Goal: Information Seeking & Learning: Check status

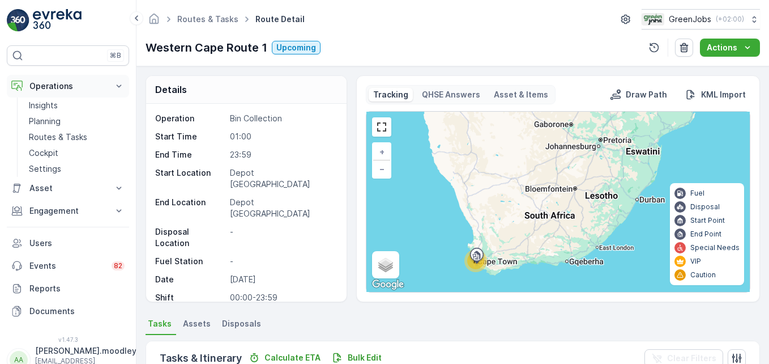
scroll to position [398, 0]
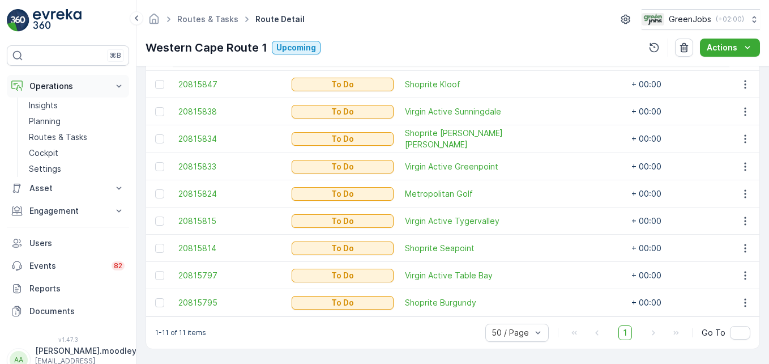
click at [120, 87] on icon at bounding box center [119, 85] width 5 height 3
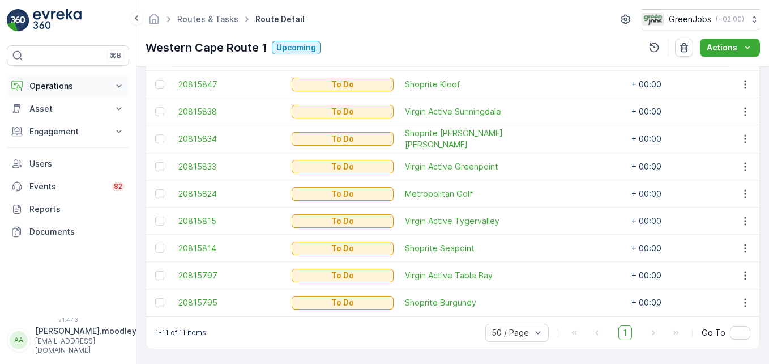
click at [114, 80] on icon at bounding box center [118, 85] width 11 height 11
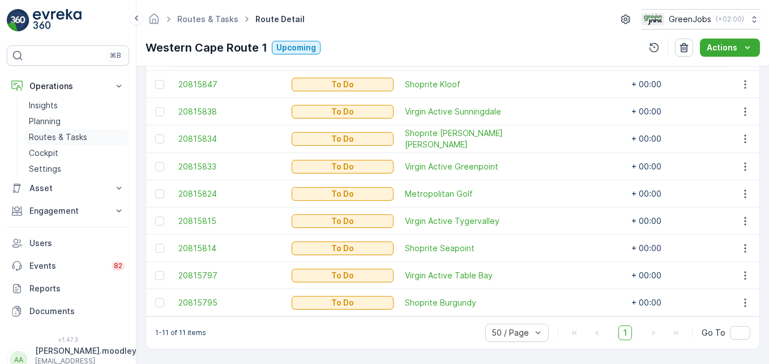
click at [55, 136] on p "Routes & Tasks" at bounding box center [58, 136] width 58 height 11
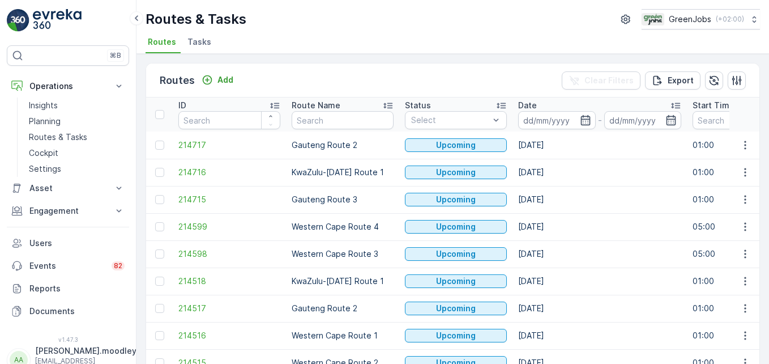
click at [604, 203] on td "[DATE]" at bounding box center [600, 199] width 174 height 27
click at [541, 114] on input at bounding box center [557, 120] width 78 height 18
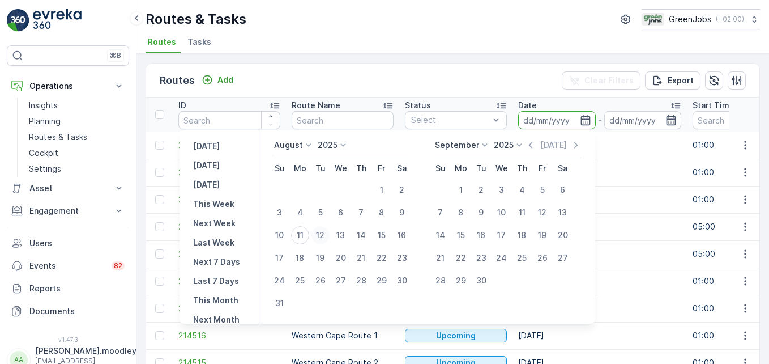
click at [330, 236] on div "12" at bounding box center [321, 235] width 18 height 18
type input "[DATE]"
click at [330, 236] on div "12" at bounding box center [321, 235] width 18 height 18
type input "[DATE]"
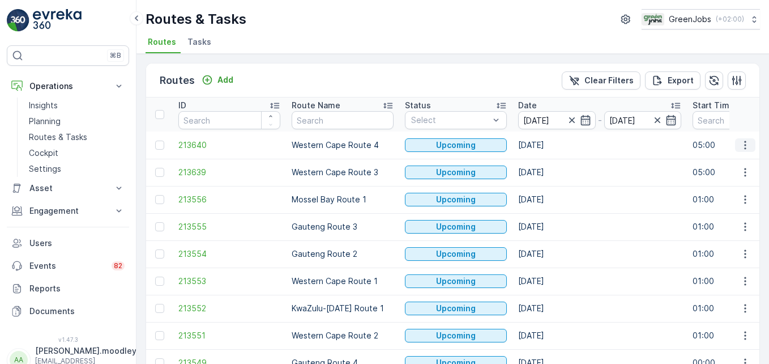
click at [740, 141] on icon "button" at bounding box center [745, 144] width 11 height 11
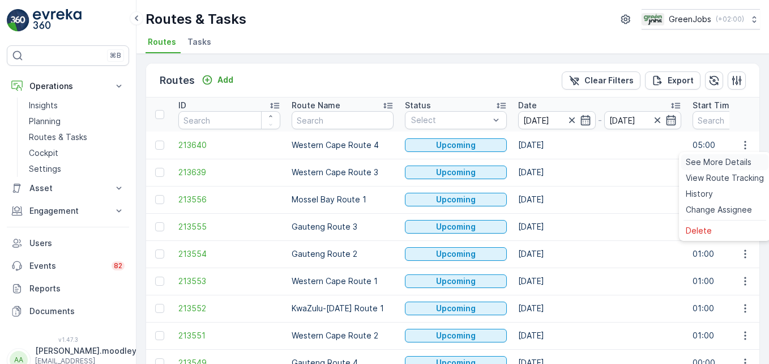
click at [736, 160] on span "See More Details" at bounding box center [719, 161] width 66 height 11
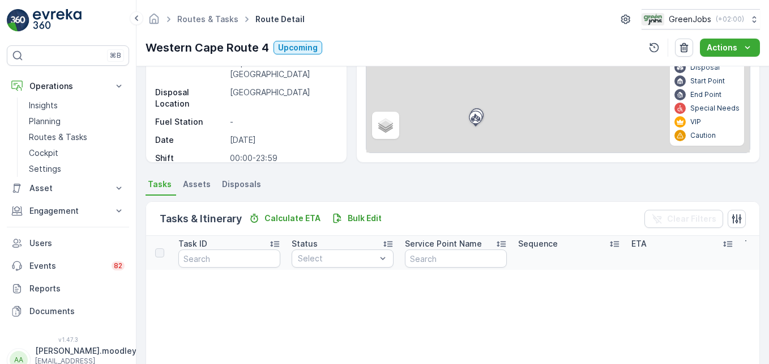
scroll to position [170, 0]
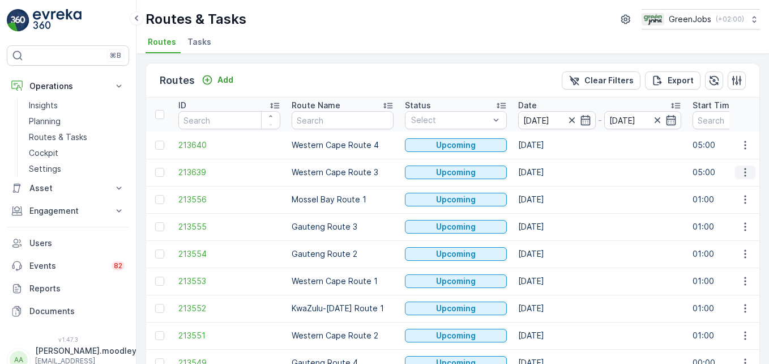
click at [744, 177] on icon "button" at bounding box center [745, 172] width 11 height 11
click at [741, 190] on span "See More Details" at bounding box center [719, 189] width 66 height 11
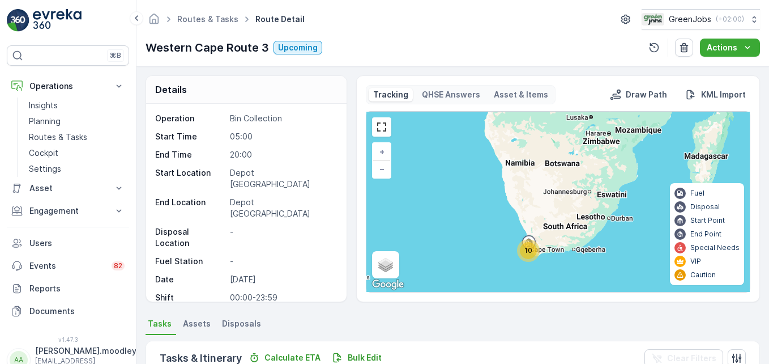
scroll to position [227, 0]
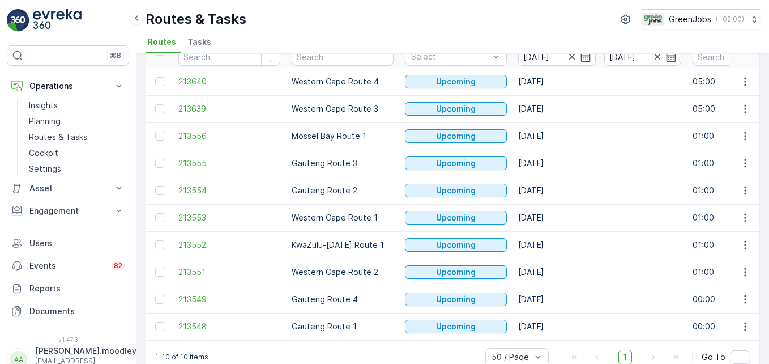
scroll to position [88, 0]
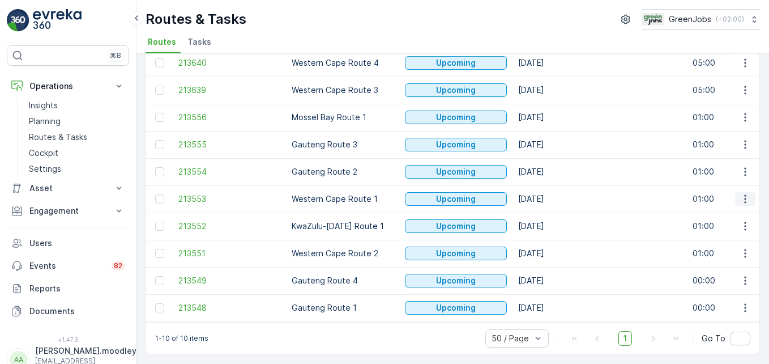
click at [740, 193] on icon "button" at bounding box center [745, 198] width 11 height 11
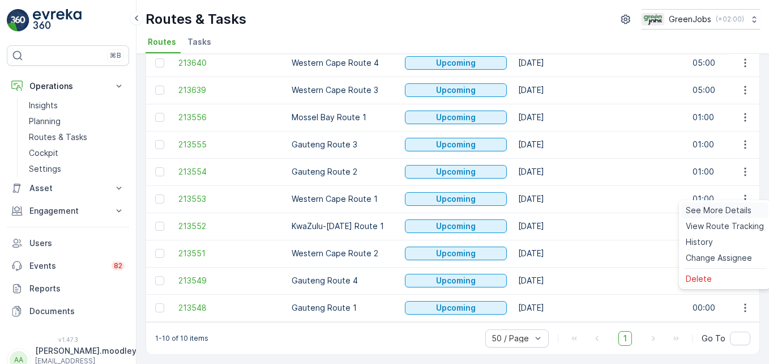
click at [733, 208] on span "See More Details" at bounding box center [719, 210] width 66 height 11
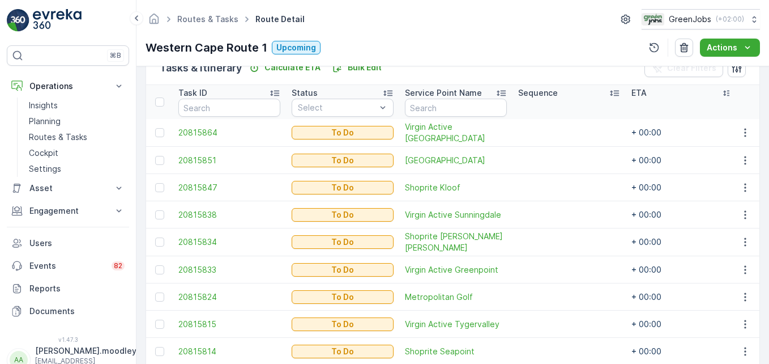
scroll to position [285, 0]
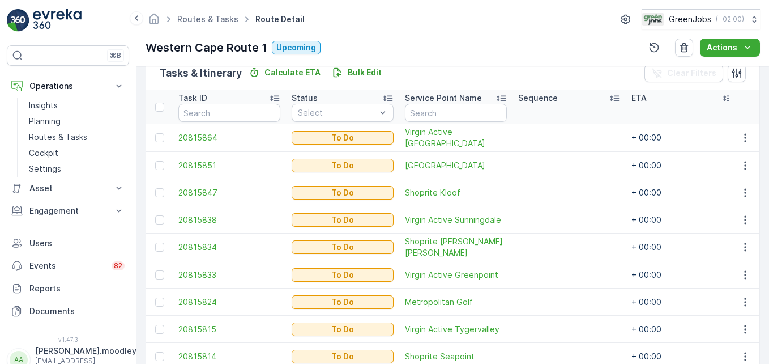
click at [519, 140] on td at bounding box center [569, 138] width 113 height 28
click at [515, 141] on td at bounding box center [569, 138] width 113 height 28
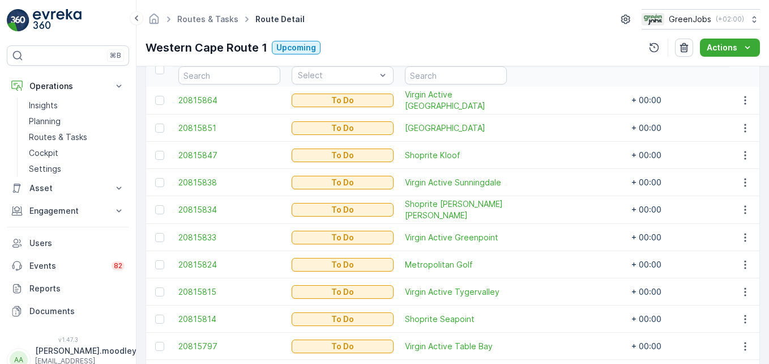
scroll to position [398, 0]
